Goal: Navigation & Orientation: Find specific page/section

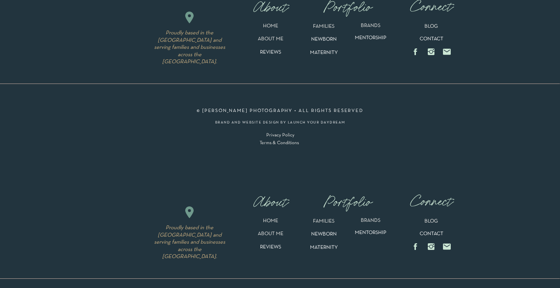
scroll to position [1660, 0]
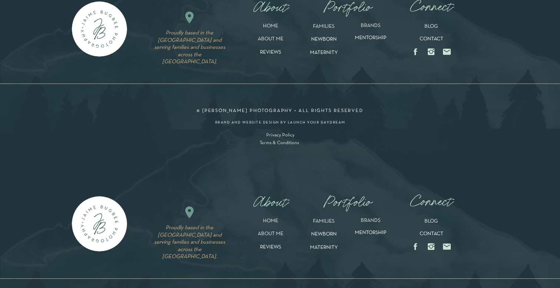
click at [270, 233] on p "ABOUT ME" at bounding box center [270, 236] width 51 height 9
click at [271, 235] on p "ABOUT ME" at bounding box center [270, 236] width 51 height 9
click at [266, 232] on p "ABOUT ME" at bounding box center [270, 236] width 51 height 9
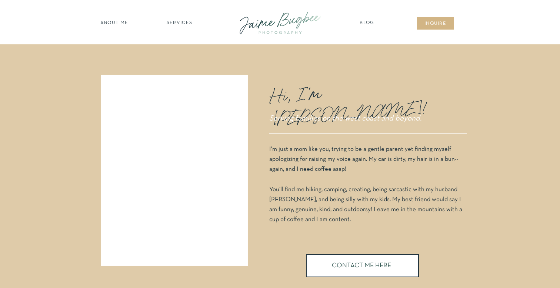
click at [365, 23] on nav "Blog" at bounding box center [367, 23] width 19 height 7
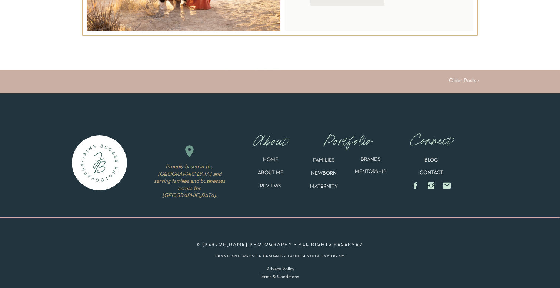
scroll to position [2063, 0]
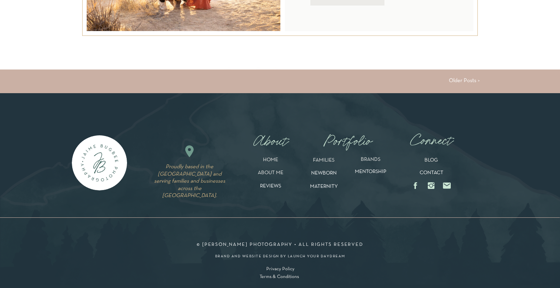
click at [366, 160] on p "BRANDS" at bounding box center [370, 163] width 43 height 12
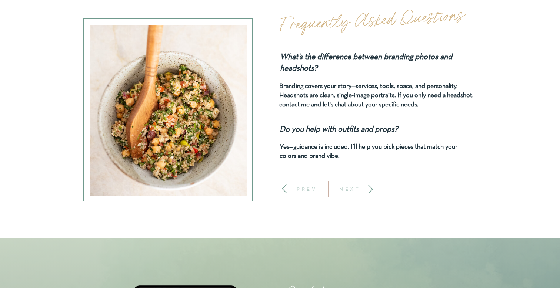
scroll to position [2410, 0]
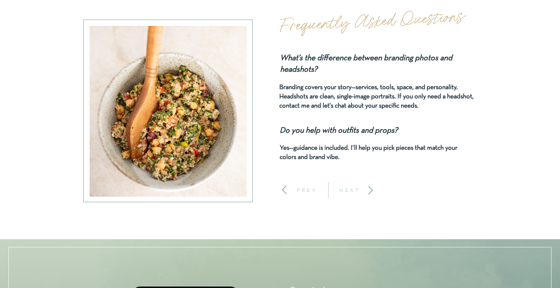
click at [370, 191] on icon at bounding box center [370, 191] width 10 height 10
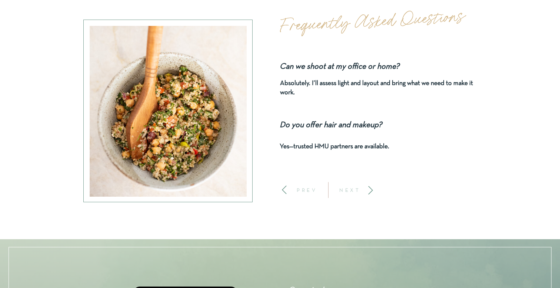
click at [370, 191] on icon at bounding box center [370, 191] width 10 height 10
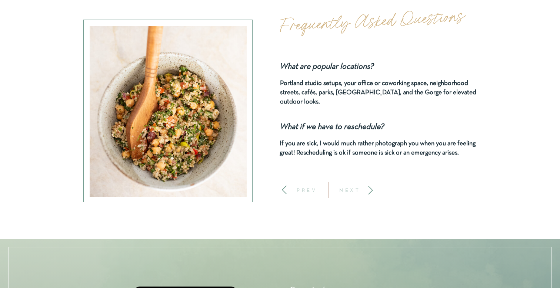
click at [369, 193] on icon at bounding box center [370, 191] width 10 height 10
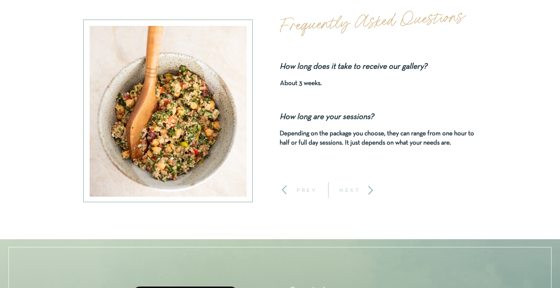
click at [369, 193] on icon at bounding box center [370, 191] width 10 height 10
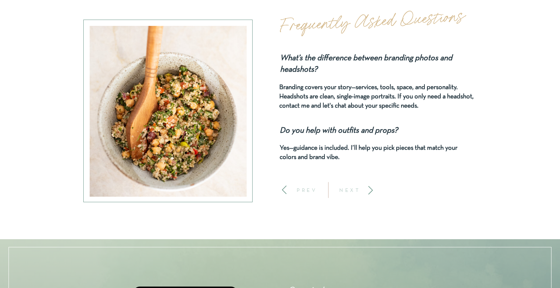
click at [369, 193] on icon at bounding box center [370, 191] width 10 height 10
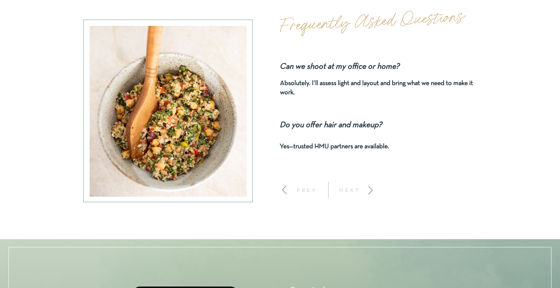
click at [369, 193] on icon at bounding box center [370, 191] width 10 height 10
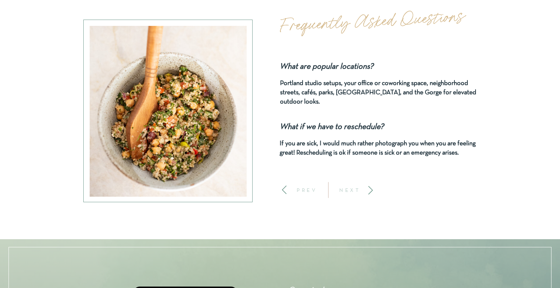
click at [369, 193] on icon at bounding box center [370, 191] width 10 height 10
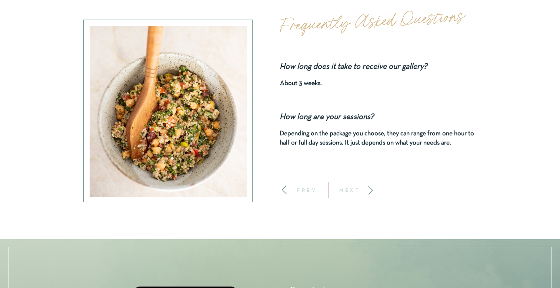
click at [369, 193] on icon at bounding box center [370, 191] width 10 height 10
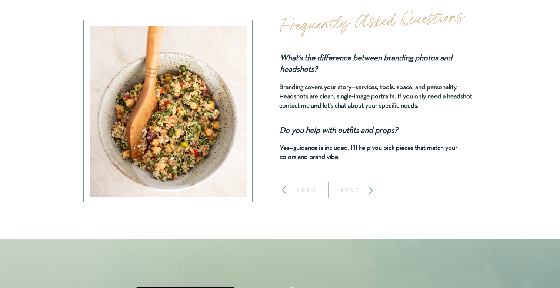
click at [369, 193] on icon at bounding box center [370, 191] width 10 height 10
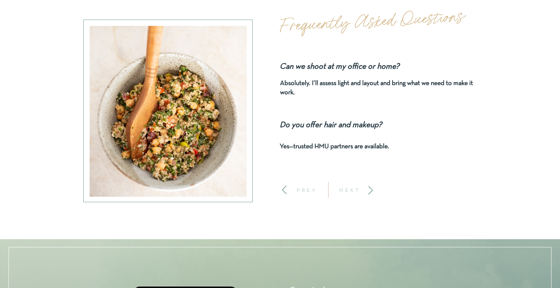
click at [369, 193] on icon at bounding box center [370, 191] width 10 height 10
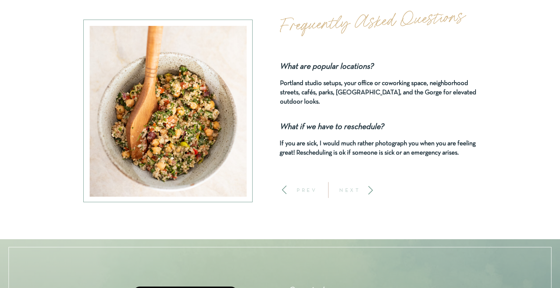
click at [369, 193] on icon at bounding box center [370, 191] width 10 height 10
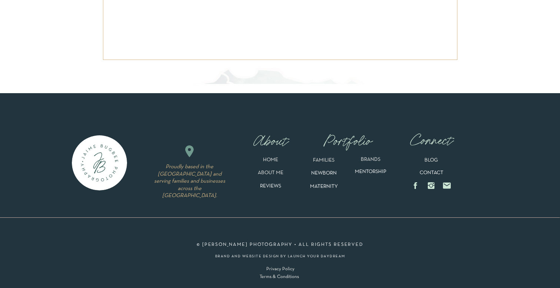
scroll to position [3561, 0]
